Goal: Use online tool/utility: Use online tool/utility

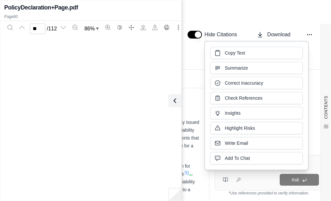
scroll to position [17709, 0]
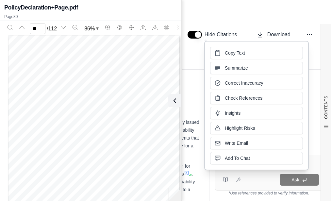
click at [176, 102] on icon at bounding box center [175, 101] width 8 height 8
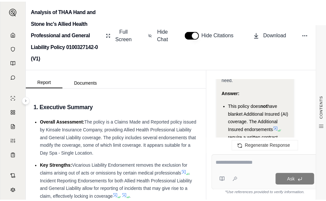
scroll to position [1318, 0]
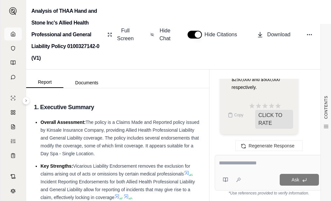
click at [10, 35] on icon at bounding box center [12, 33] width 5 height 5
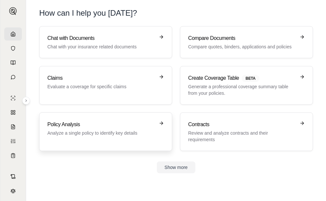
click at [119, 135] on p "Analyze a single policy to identify key details" at bounding box center [101, 133] width 108 height 7
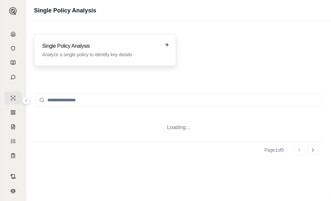
click at [109, 43] on h3 "Single Policy Analysis" at bounding box center [100, 46] width 117 height 8
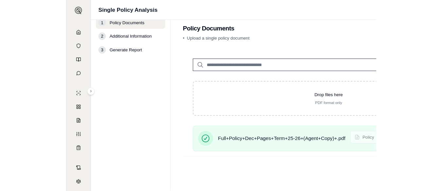
scroll to position [14, 0]
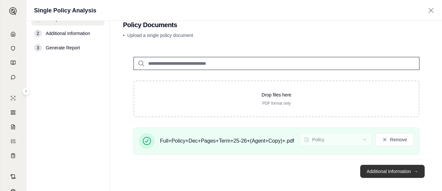
click at [331, 172] on button "Additional Information →" at bounding box center [392, 171] width 64 height 13
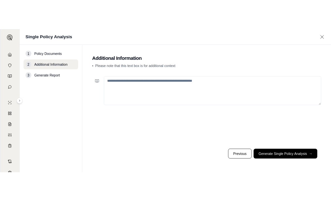
scroll to position [0, 0]
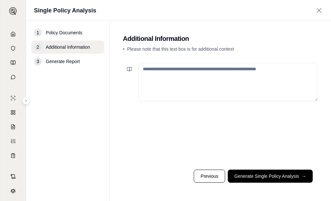
click at [231, 82] on textarea at bounding box center [229, 82] width 180 height 39
type textarea "**********"
click at [300, 169] on footer "Previous Generate Single Policy Analysis →" at bounding box center [220, 177] width 195 height 24
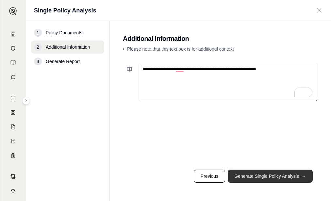
click at [294, 176] on button "Generate Single Policy Analysis →" at bounding box center [270, 176] width 85 height 13
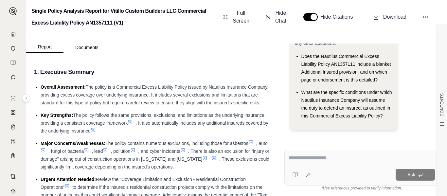
scroll to position [40, 0]
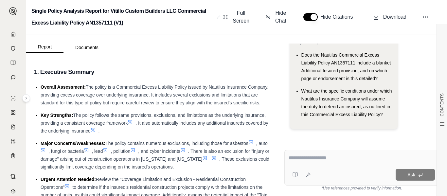
click at [331, 158] on textarea at bounding box center [362, 158] width 146 height 8
type textarea "**********"
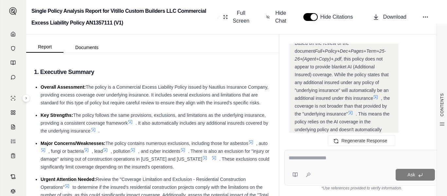
scroll to position [956, 0]
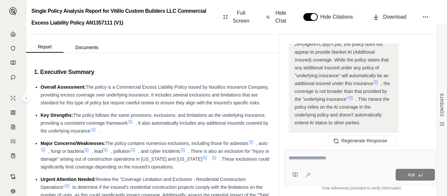
click at [331, 158] on textarea at bounding box center [362, 158] width 146 height 8
type textarea "**********"
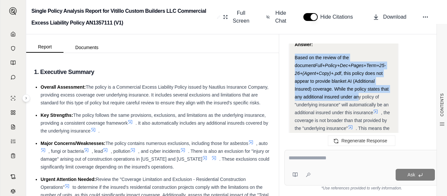
scroll to position [959, 0]
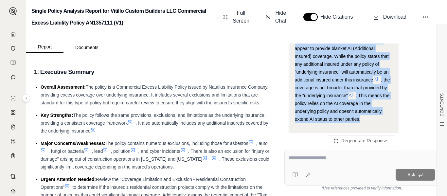
drag, startPoint x: 295, startPoint y: 59, endPoint x: 363, endPoint y: 118, distance: 89.5
click at [331, 118] on div "Based on the review of the document Full+Policy+Dec+Pages+Term+25-26+(Agent+Cop…" at bounding box center [344, 72] width 98 height 102
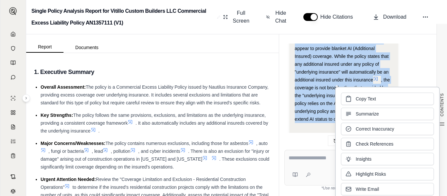
copy div "Based on the review of the document Full+Policy+Dec+Pages+Term+25-26+(Agent+Cop…"
click at [280, 116] on div "Hi Streetsmart 👋 - We have generated a report based on the documents you upload…" at bounding box center [361, 91] width 165 height 106
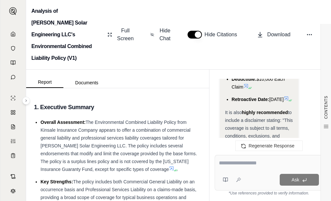
scroll to position [2556, 0]
